Goal: Transaction & Acquisition: Purchase product/service

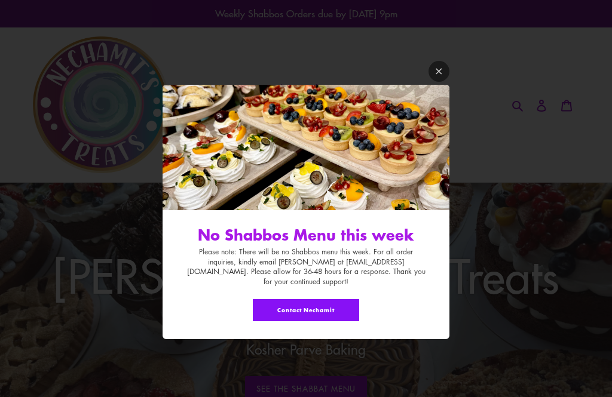
click at [433, 80] on link "Modal window" at bounding box center [438, 71] width 21 height 21
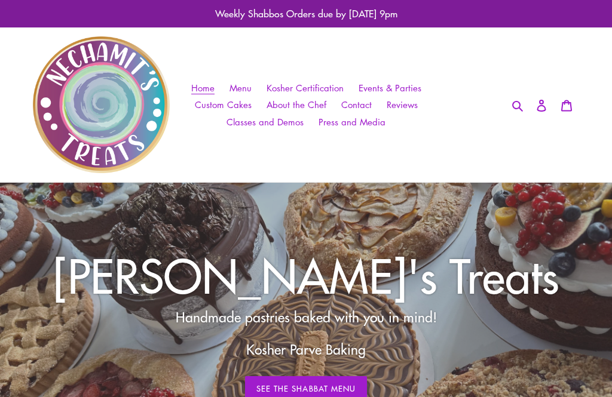
click at [249, 84] on span "Menu" at bounding box center [240, 88] width 22 height 13
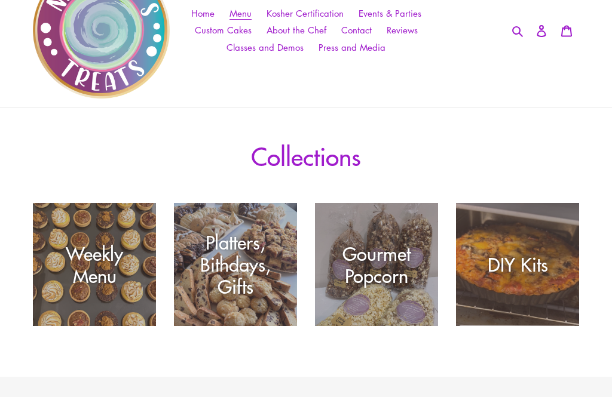
scroll to position [84, 0]
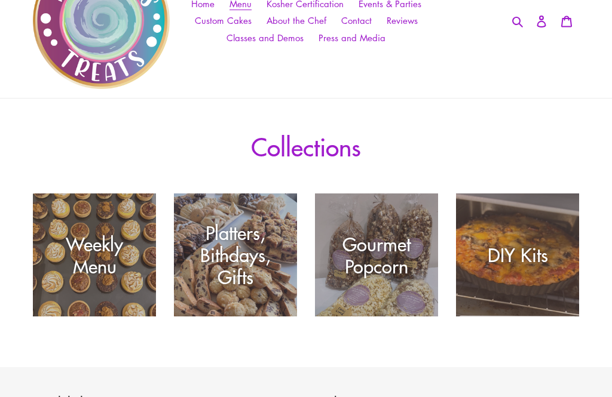
click at [207, 317] on div "Platters, Bithdays, Gifts" at bounding box center [235, 317] width 123 height 0
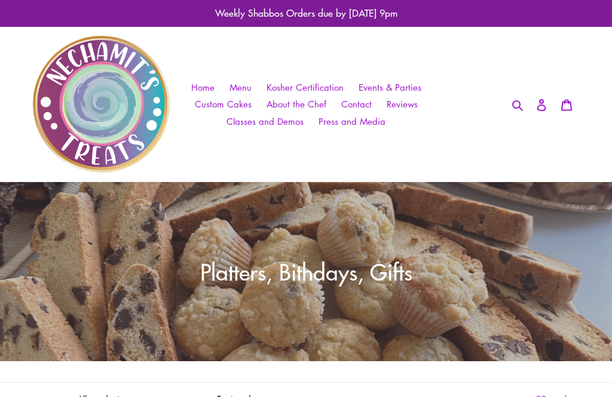
scroll to position [33, 0]
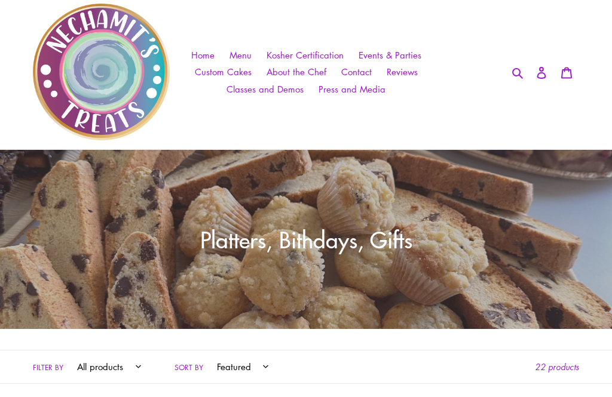
click at [243, 54] on span "Menu" at bounding box center [240, 55] width 22 height 13
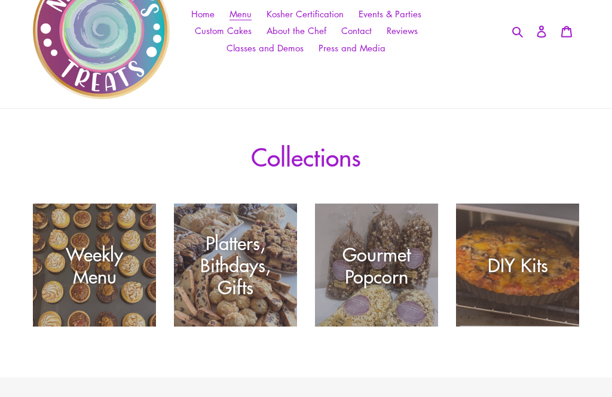
scroll to position [76, 0]
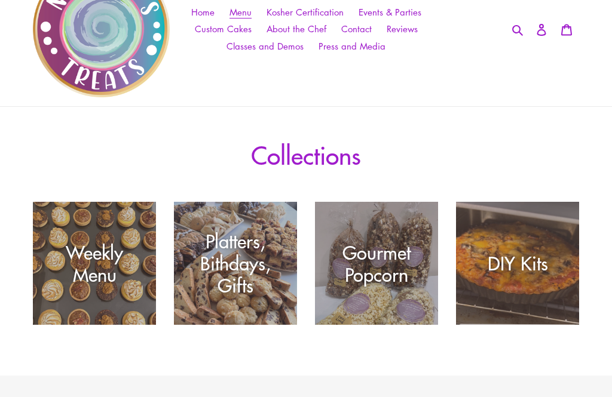
click at [70, 277] on div "Weekly Menu" at bounding box center [94, 263] width 123 height 44
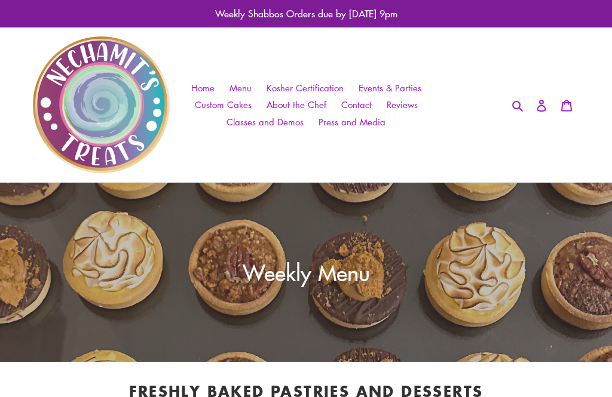
click at [508, 109] on button "Search" at bounding box center [518, 104] width 21 height 15
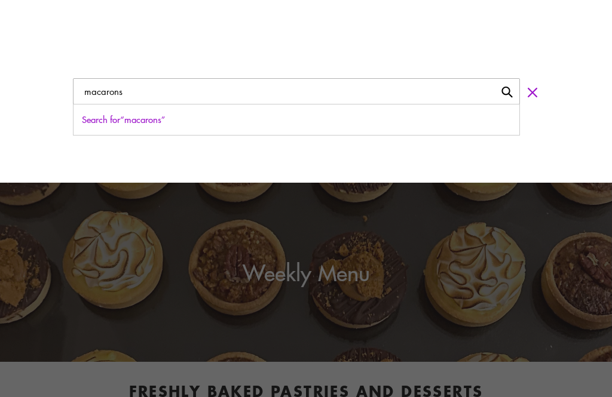
type input "macarons"
click at [296, 120] on button "Search for “macarons”" at bounding box center [297, 120] width 446 height 30
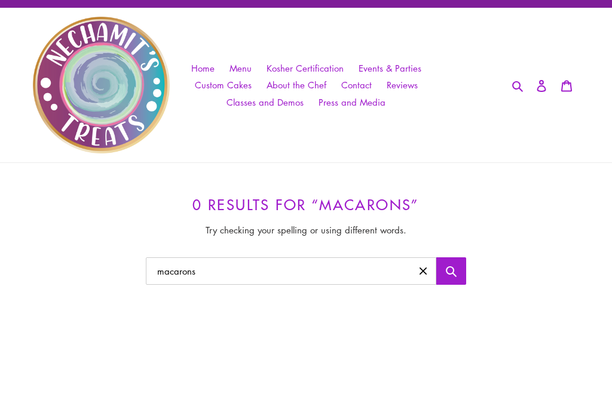
scroll to position [20, 0]
